Goal: Task Accomplishment & Management: Use online tool/utility

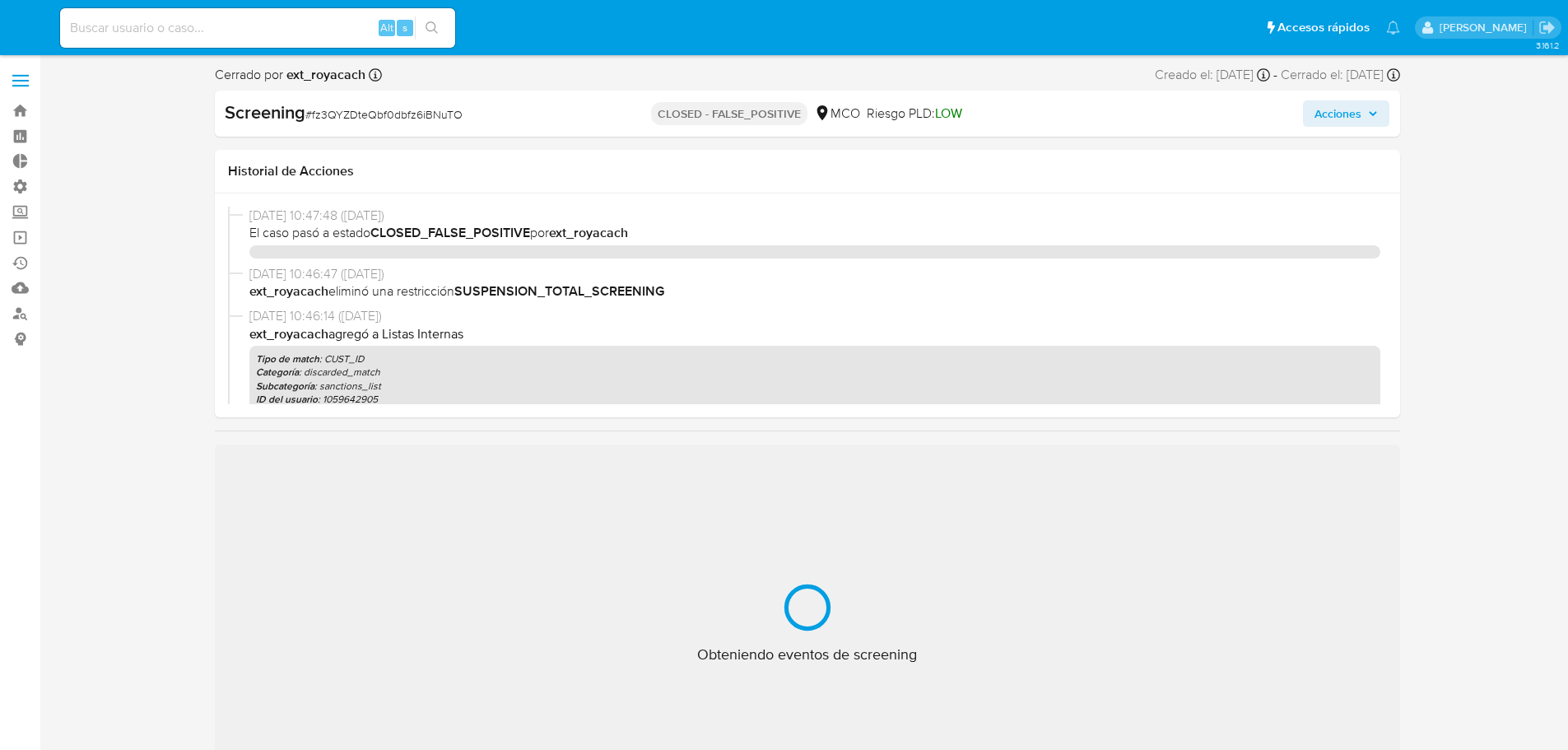
select select "10"
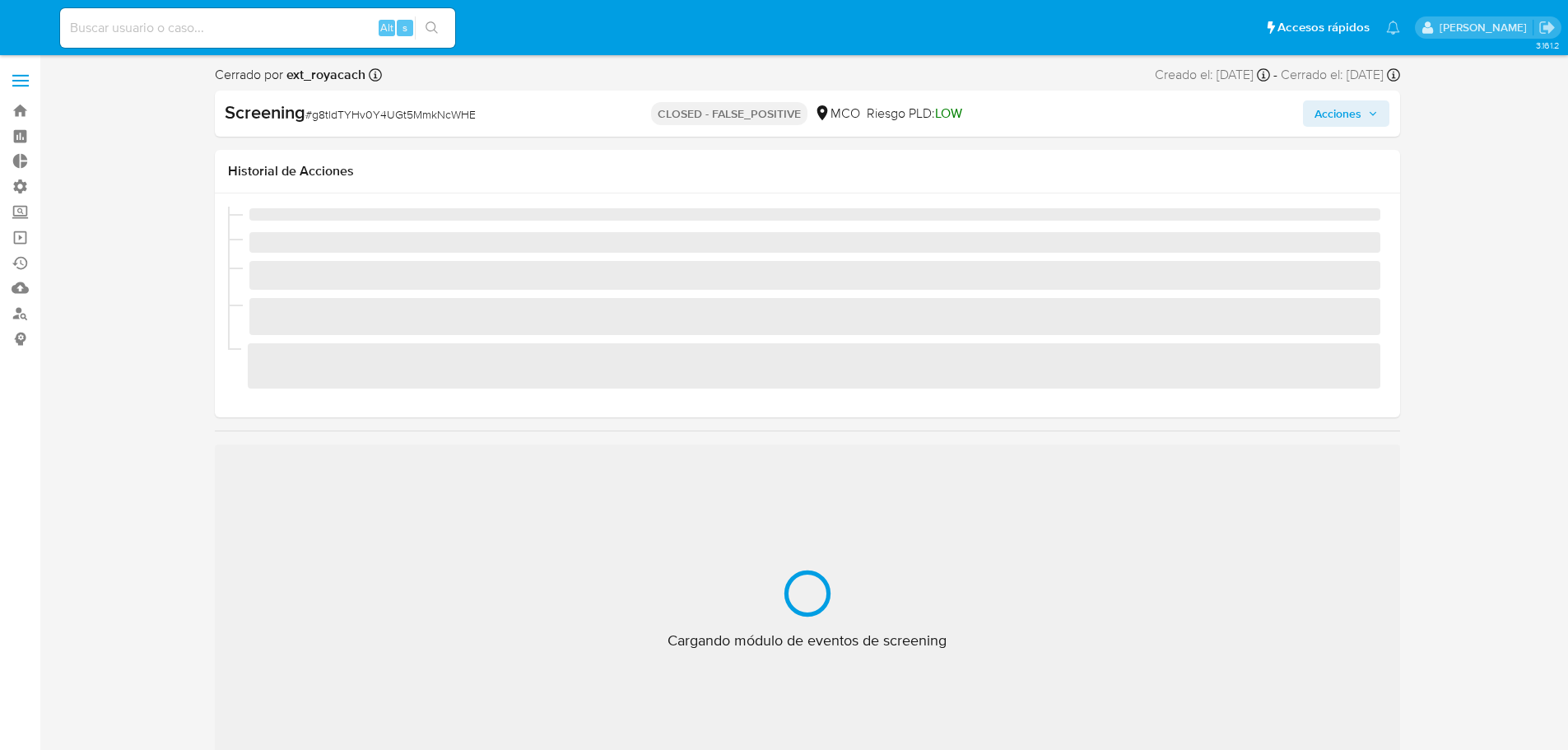
select select "10"
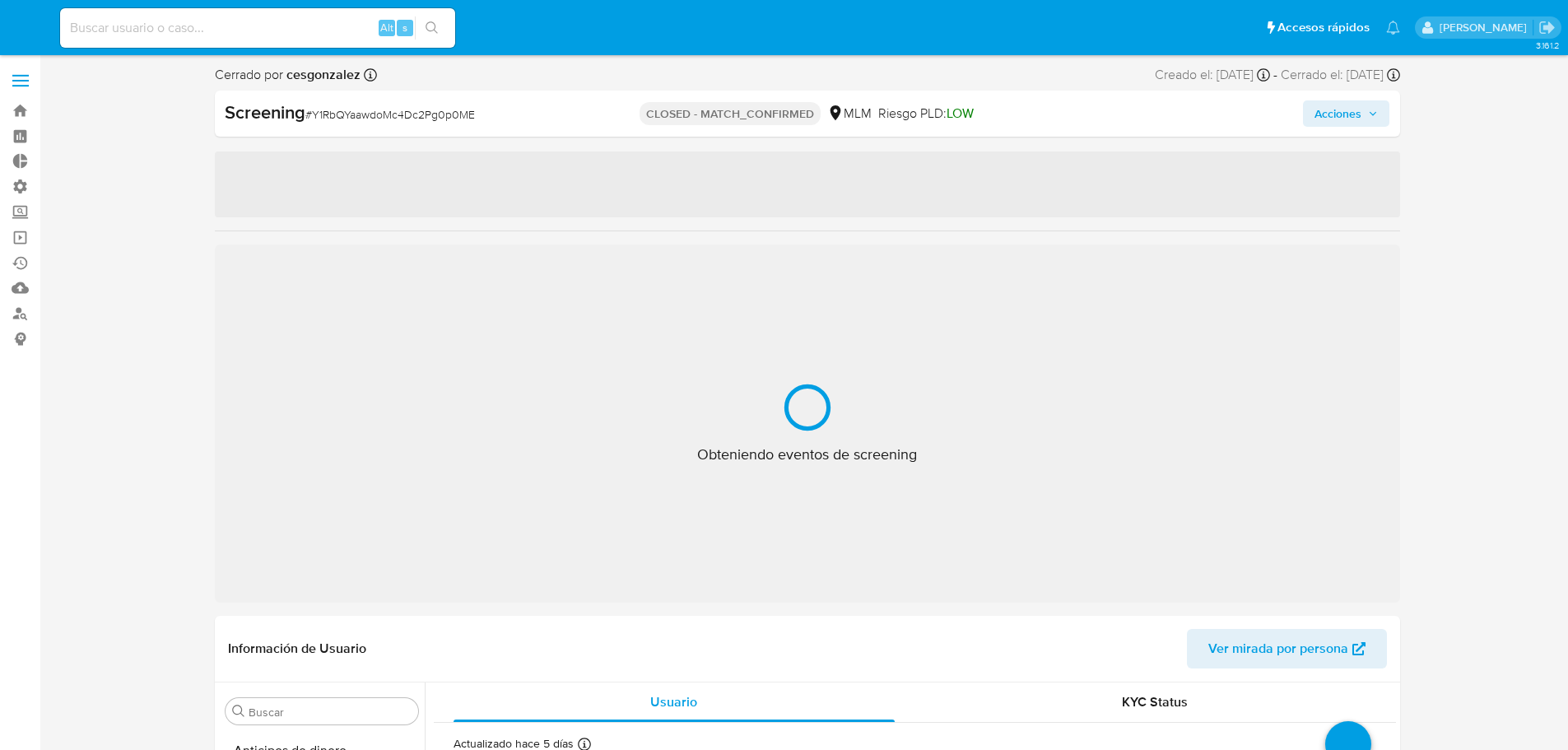
select select "10"
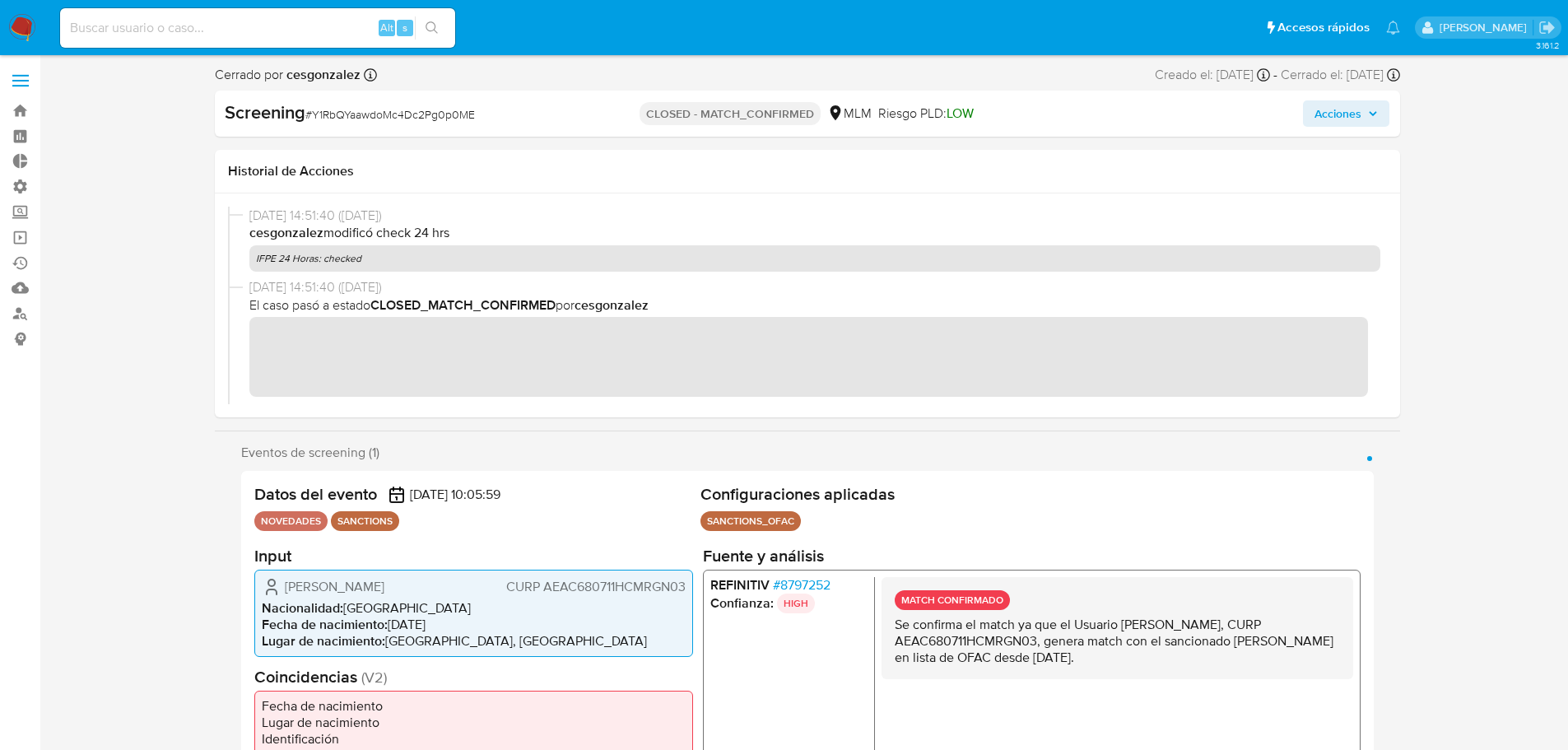
scroll to position [775, 0]
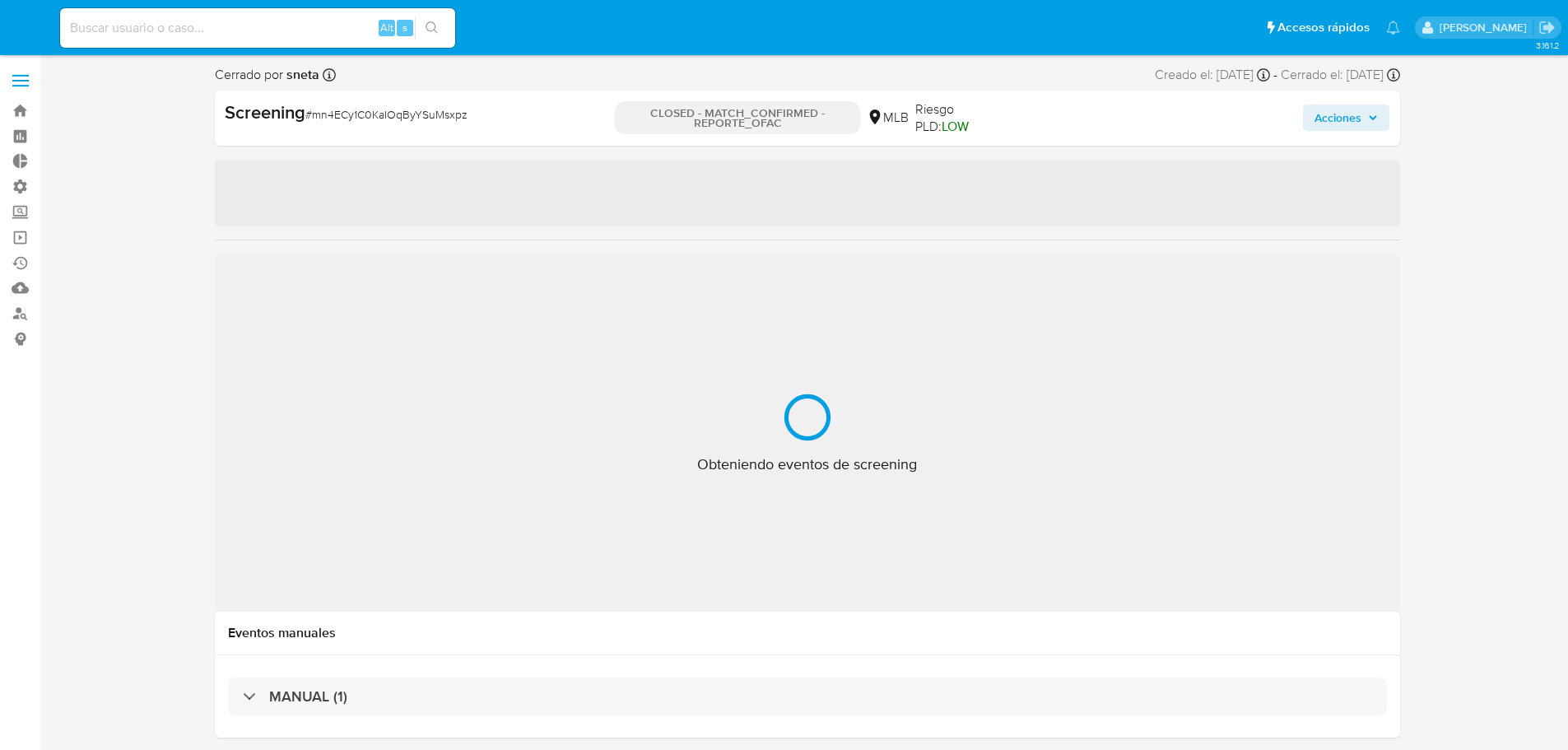
select select "10"
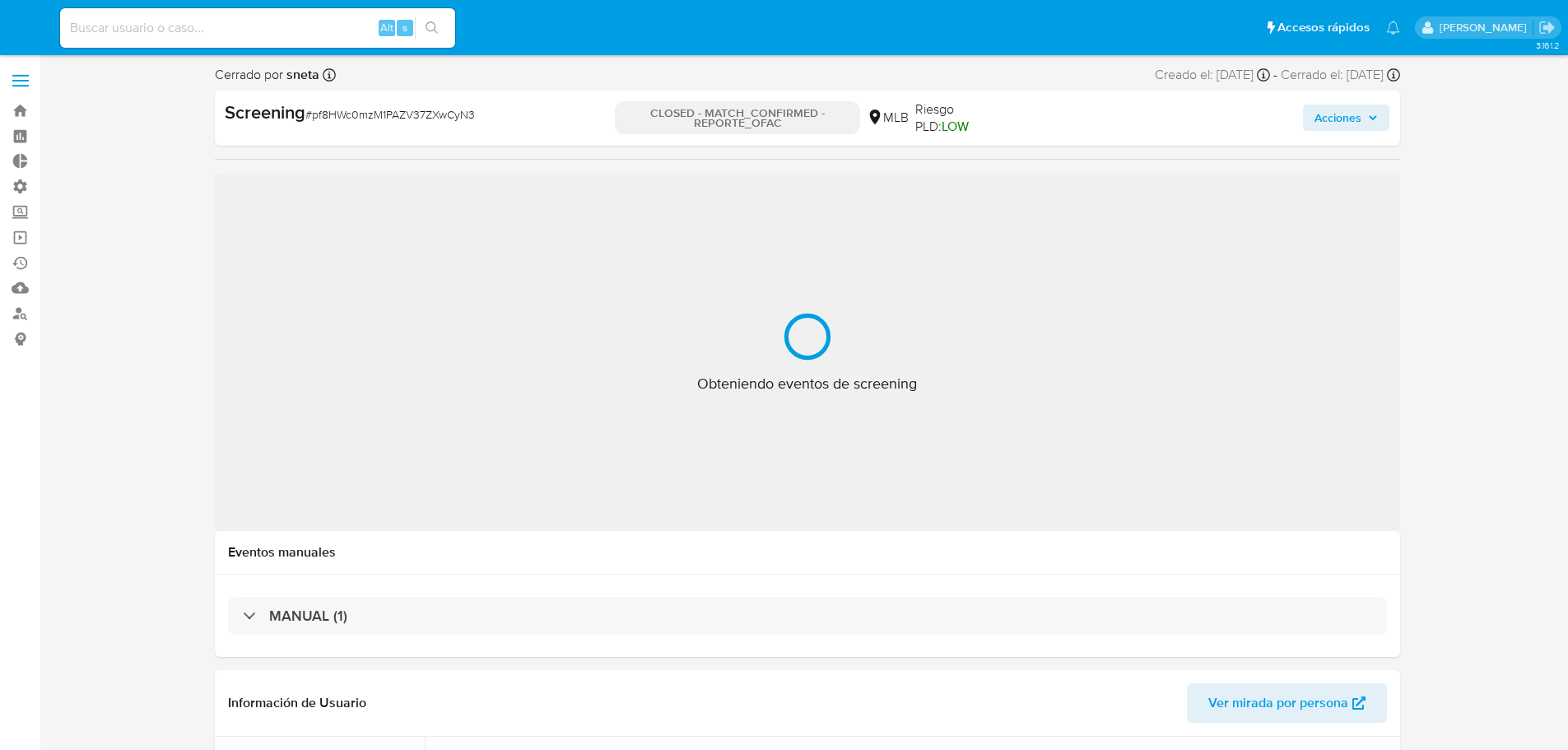
select select "10"
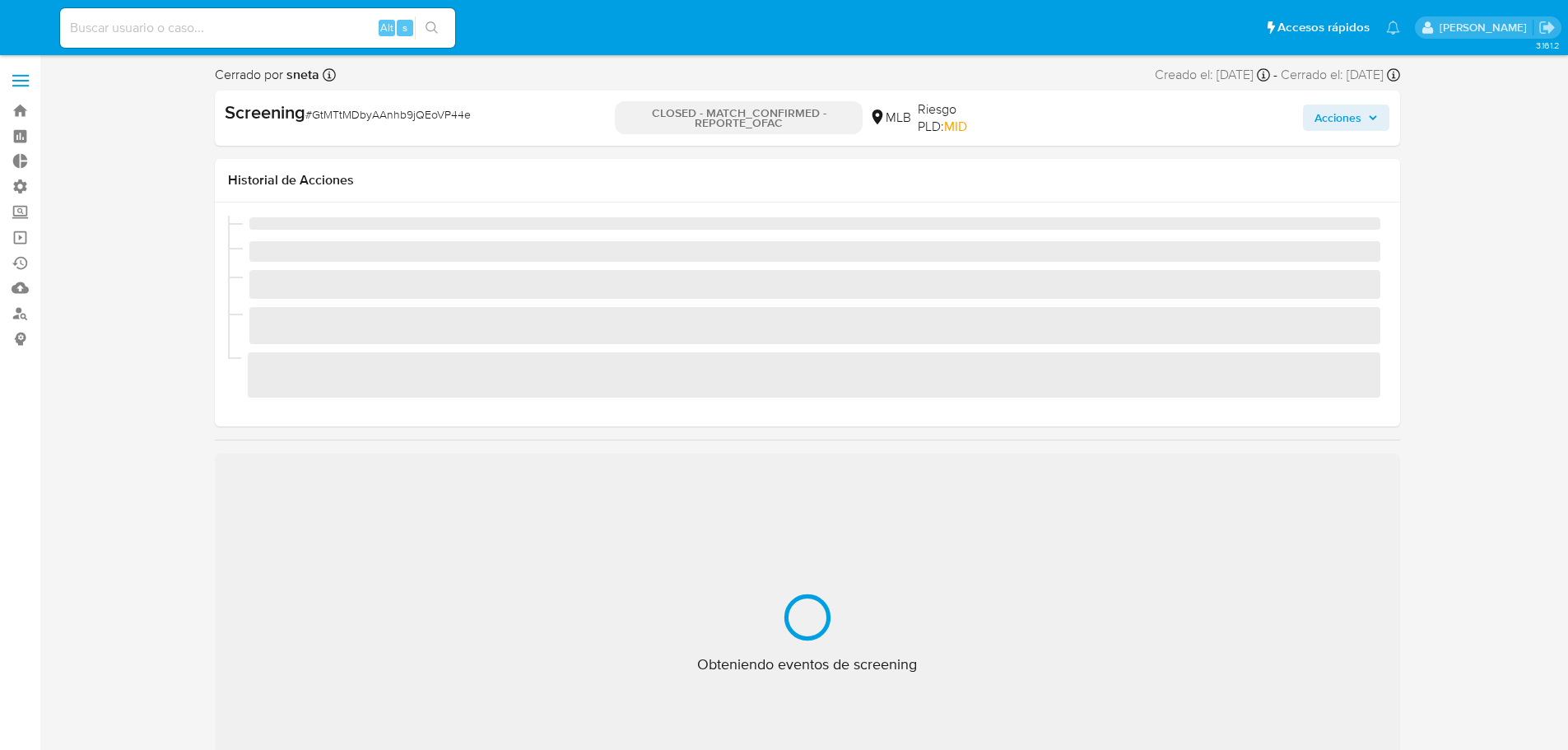
select select "10"
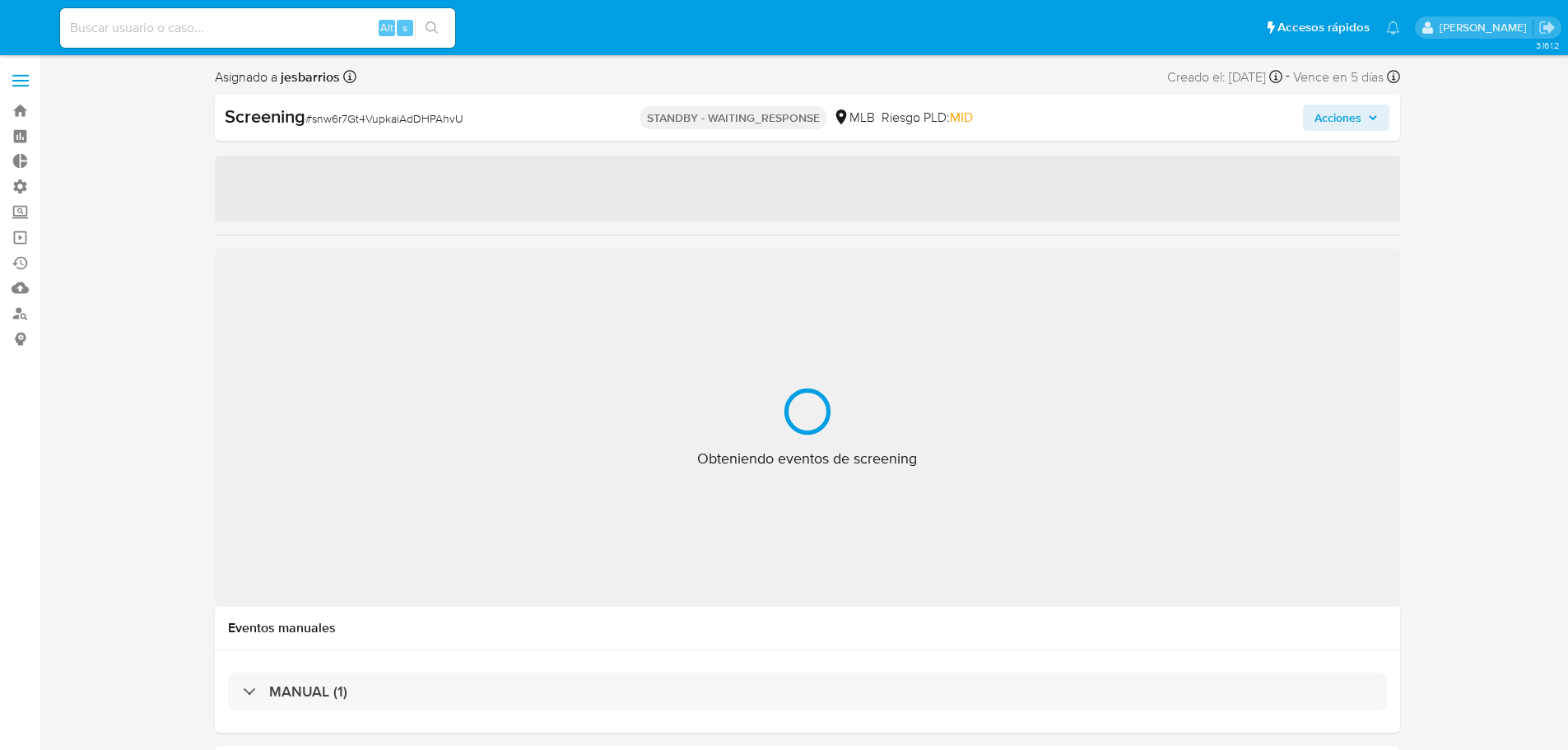
select select "10"
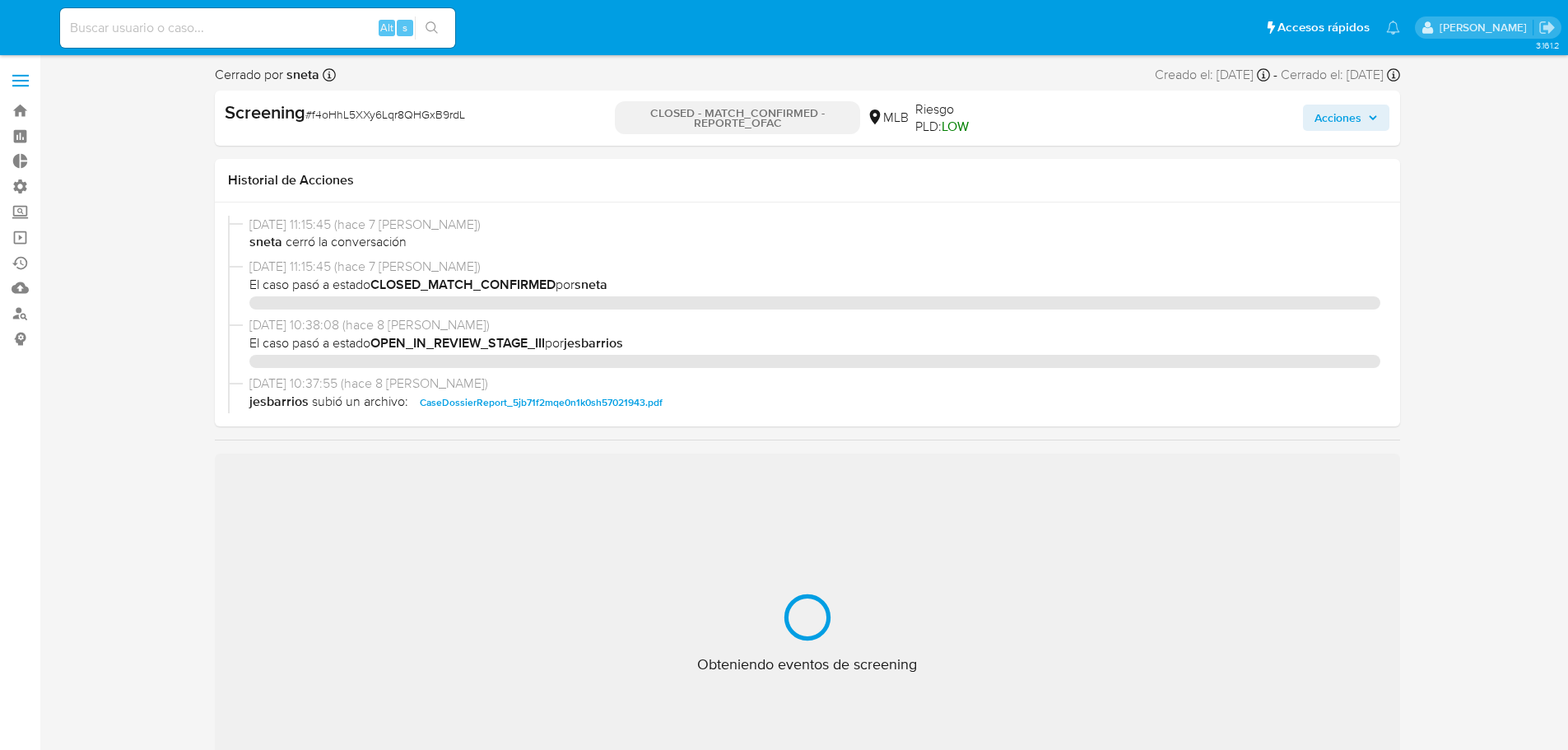
select select "10"
